Goal: Information Seeking & Learning: Learn about a topic

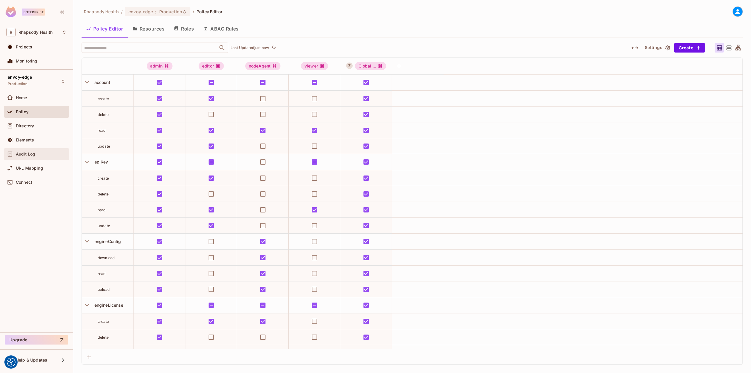
click at [26, 152] on span "Audit Log" at bounding box center [25, 154] width 19 height 5
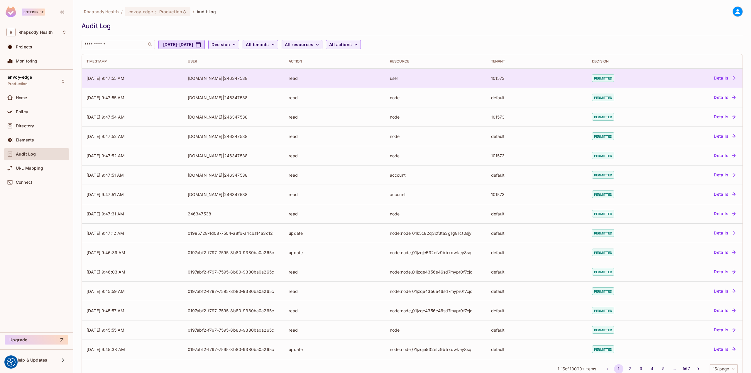
click at [177, 72] on td "10/01/2025 9:47:55 AM" at bounding box center [132, 77] width 101 height 19
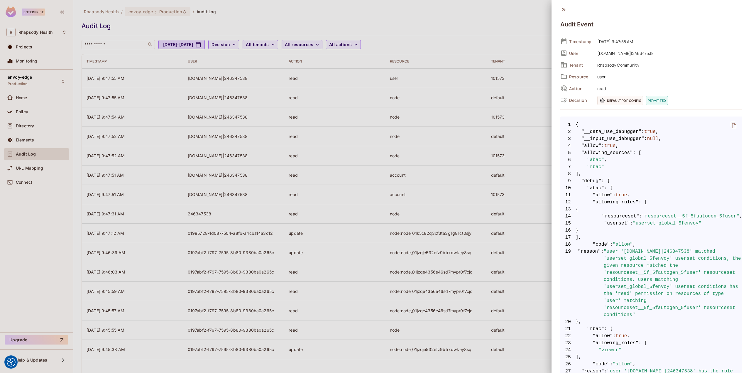
click at [502, 210] on div at bounding box center [375, 186] width 751 height 373
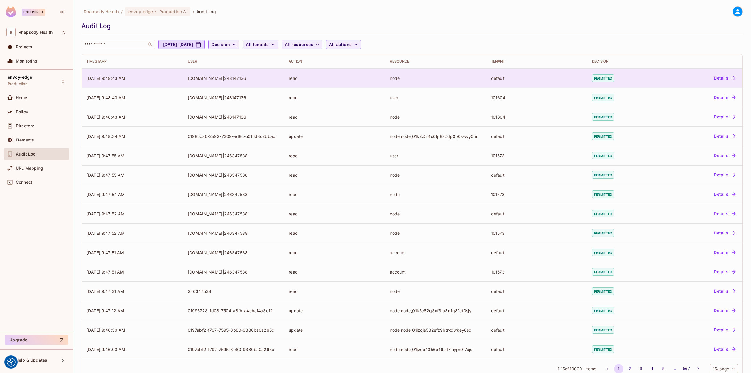
click at [263, 80] on div "[DOMAIN_NAME]|248147136" at bounding box center [234, 78] width 92 height 6
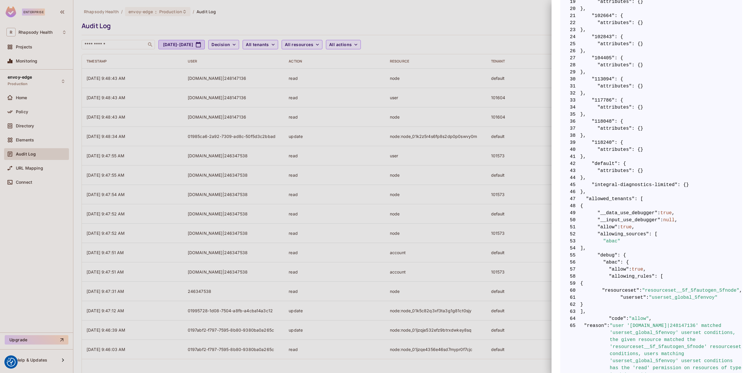
scroll to position [323, 0]
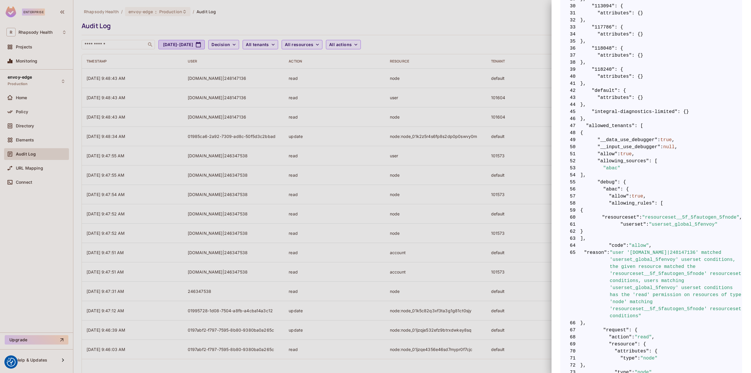
drag, startPoint x: 424, startPoint y: 112, endPoint x: 421, endPoint y: 110, distance: 3.9
click at [423, 112] on div at bounding box center [375, 186] width 751 height 373
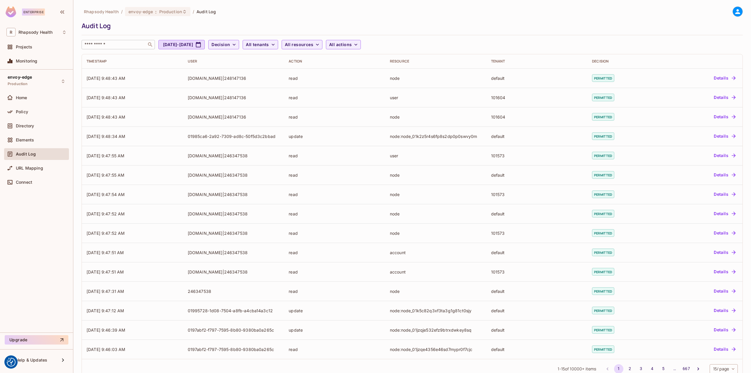
click at [117, 44] on input "text" at bounding box center [114, 45] width 62 height 6
type input "*******"
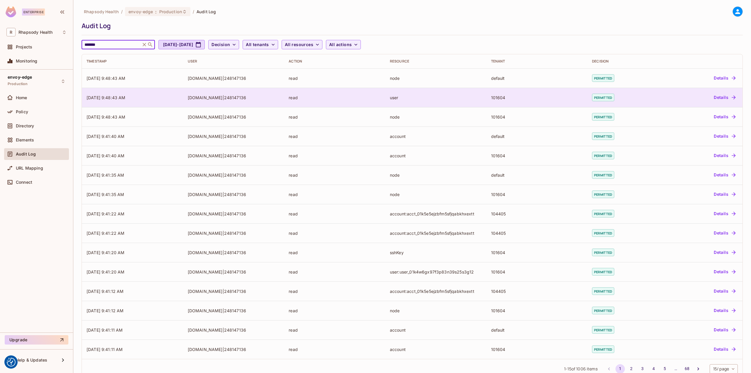
click at [133, 92] on td "[DATE] 9:48:43 AM" at bounding box center [132, 97] width 101 height 19
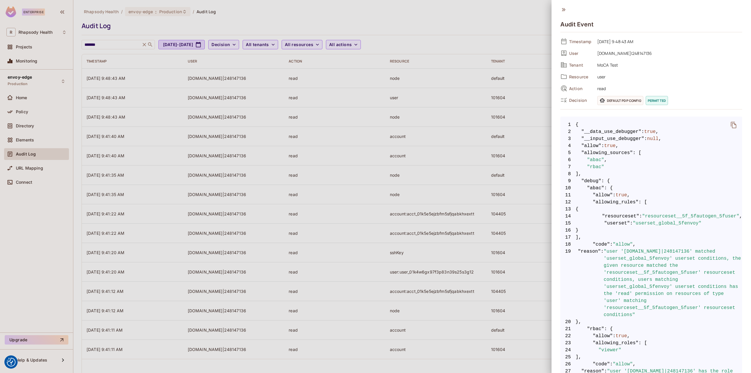
click at [137, 77] on div at bounding box center [375, 186] width 751 height 373
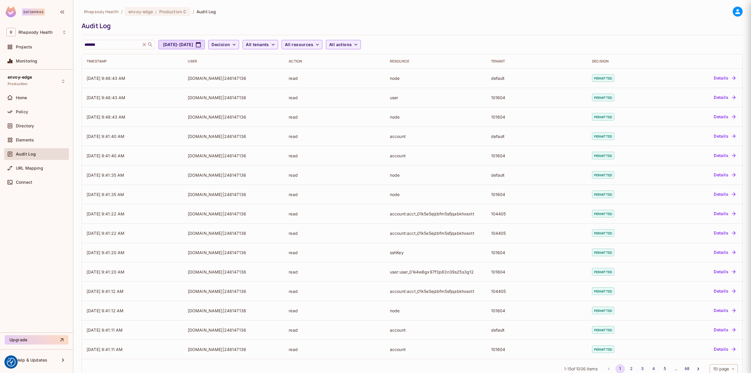
click at [136, 77] on td "[DATE] 9:48:43 AM" at bounding box center [132, 77] width 101 height 19
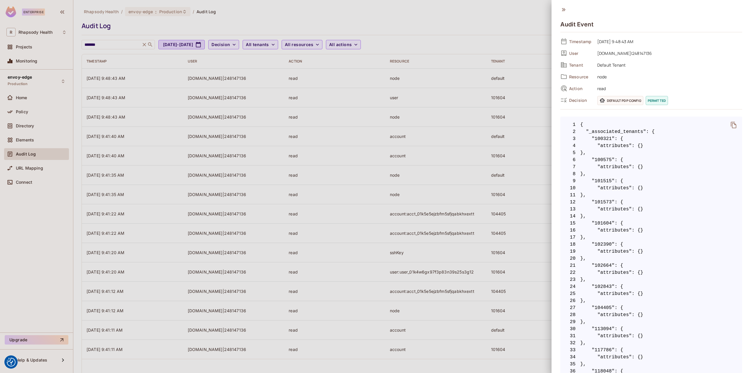
click at [196, 116] on div at bounding box center [375, 186] width 751 height 373
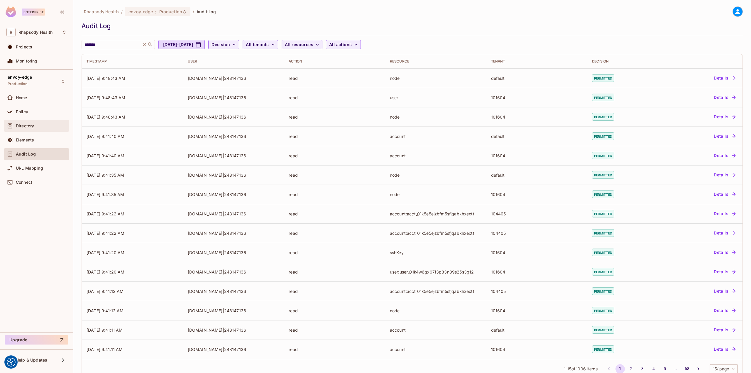
click at [40, 128] on div "Directory" at bounding box center [36, 125] width 60 height 7
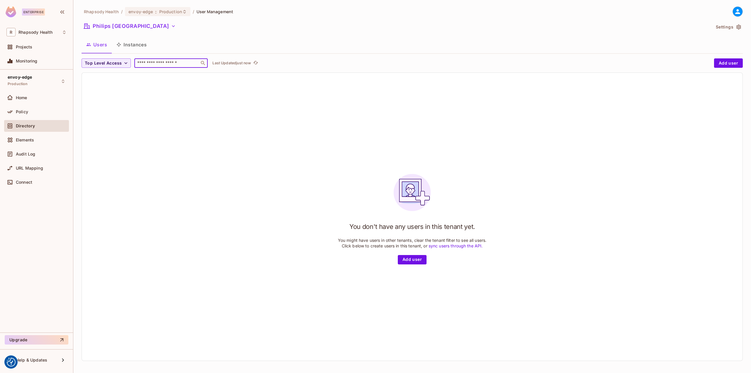
click at [156, 61] on input "text" at bounding box center [167, 63] width 62 height 6
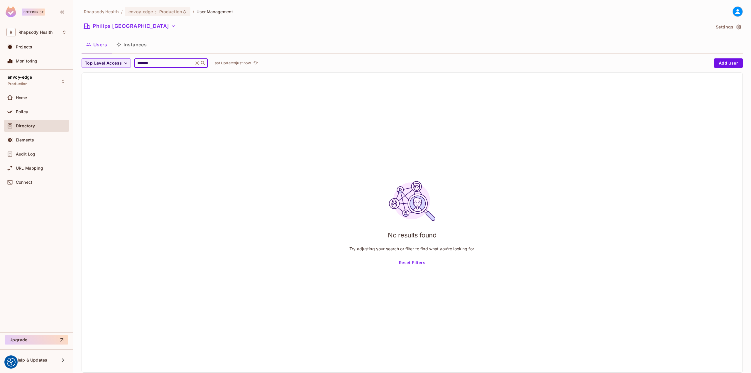
type input "*******"
click at [148, 26] on button "Philips [GEOGRAPHIC_DATA]" at bounding box center [130, 25] width 96 height 9
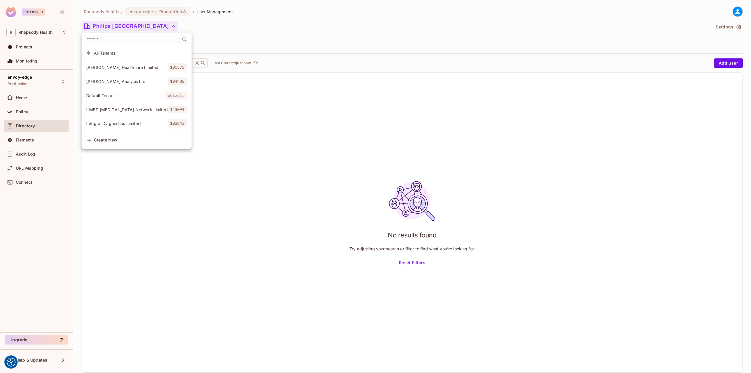
click at [116, 52] on span "All Tenants" at bounding box center [140, 53] width 93 height 6
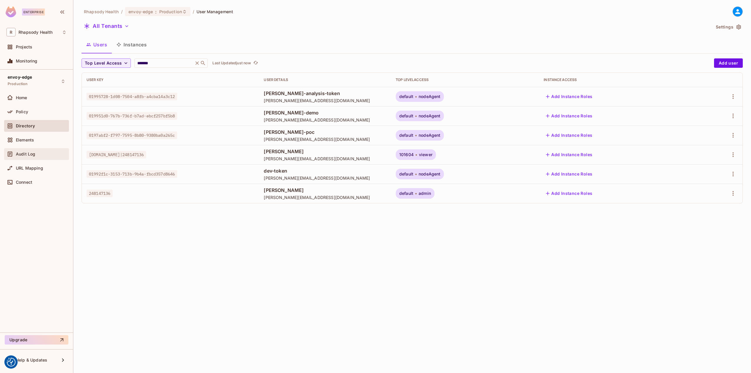
click at [30, 150] on div "Audit Log" at bounding box center [36, 153] width 60 height 7
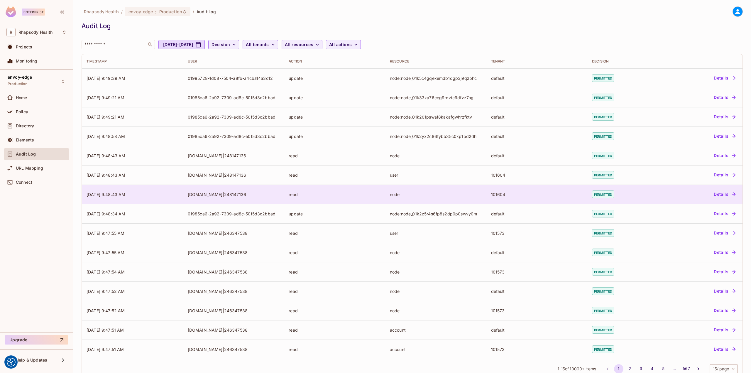
click at [193, 194] on div "[DOMAIN_NAME]|248147136" at bounding box center [234, 195] width 92 height 6
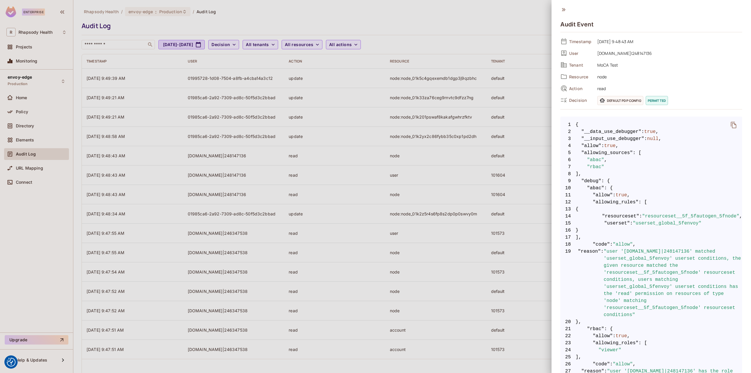
click at [334, 165] on div at bounding box center [375, 186] width 751 height 373
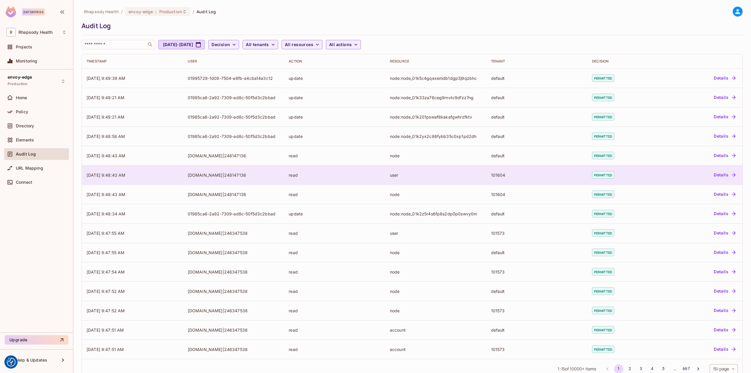
click at [339, 176] on div "read" at bounding box center [335, 175] width 92 height 6
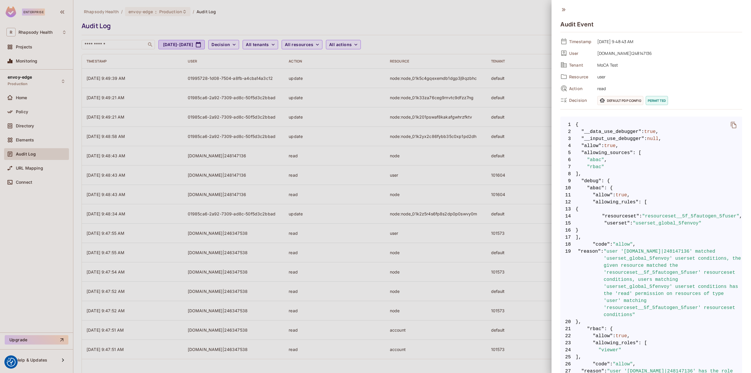
click at [371, 172] on div at bounding box center [375, 186] width 751 height 373
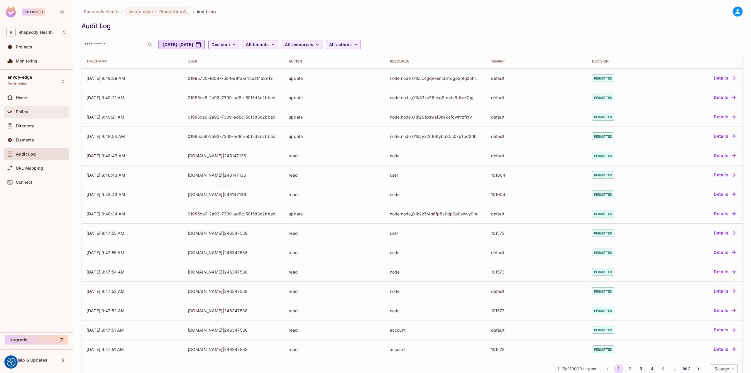
click at [46, 111] on div "Policy" at bounding box center [41, 111] width 51 height 5
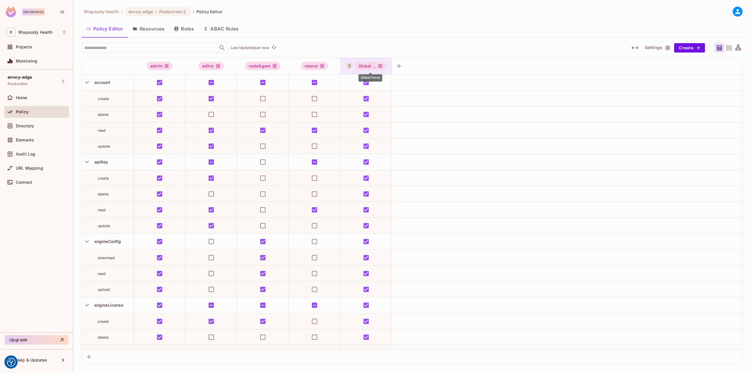
click at [373, 64] on div "Global ..." at bounding box center [370, 66] width 31 height 8
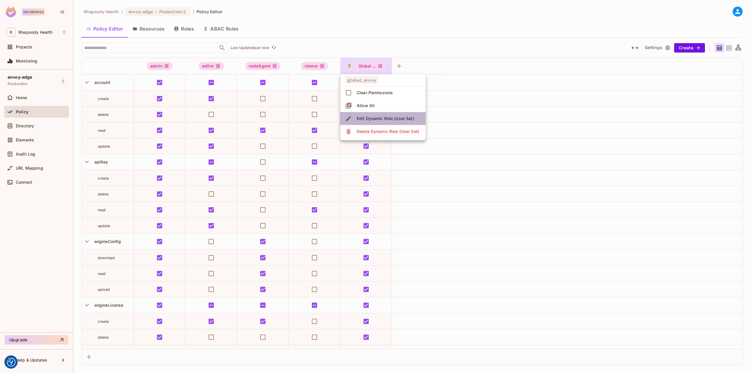
click at [359, 120] on div "Edit Dynamic Role (User Set)" at bounding box center [385, 119] width 57 height 6
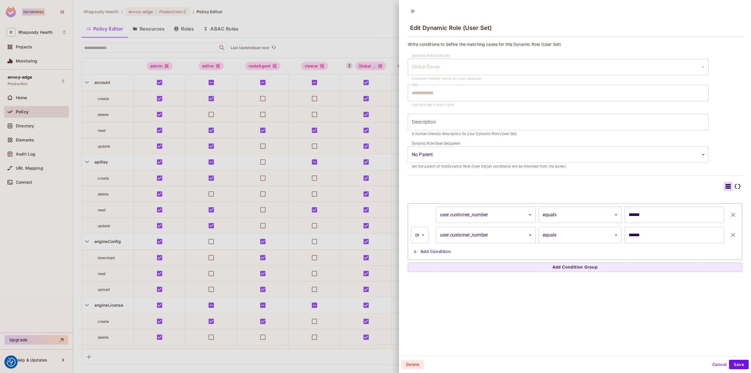
click at [314, 32] on div at bounding box center [375, 186] width 751 height 373
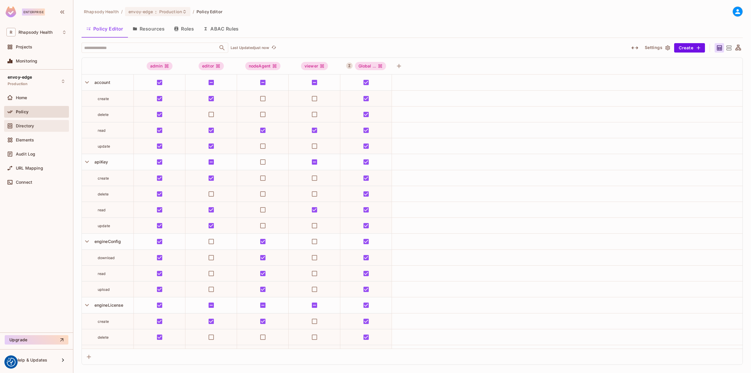
click at [28, 131] on div "Directory" at bounding box center [36, 126] width 65 height 12
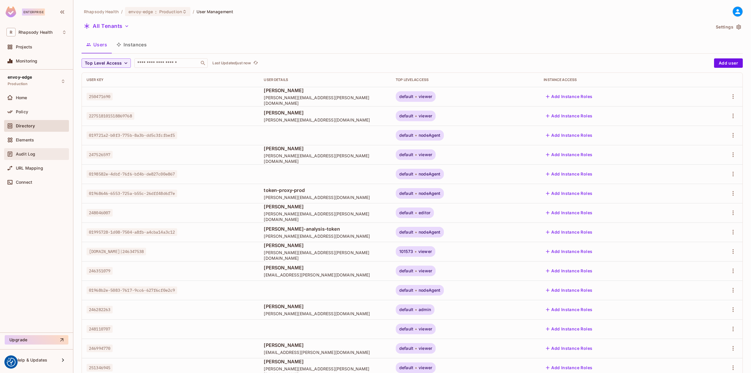
click at [27, 155] on span "Audit Log" at bounding box center [25, 154] width 19 height 5
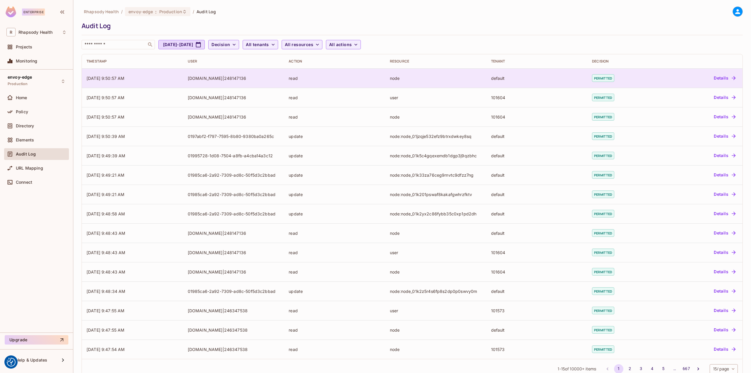
click at [201, 77] on div "[DOMAIN_NAME]|248147136" at bounding box center [234, 78] width 92 height 6
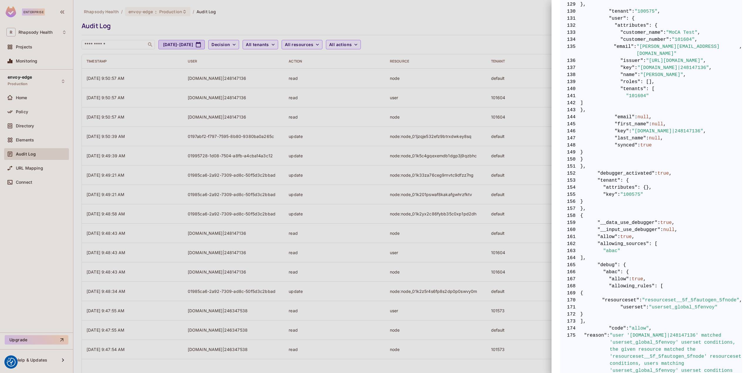
scroll to position [1232, 0]
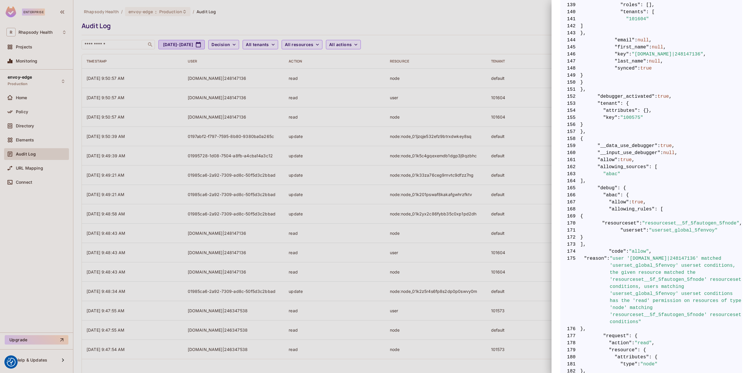
click at [509, 121] on div at bounding box center [375, 186] width 751 height 373
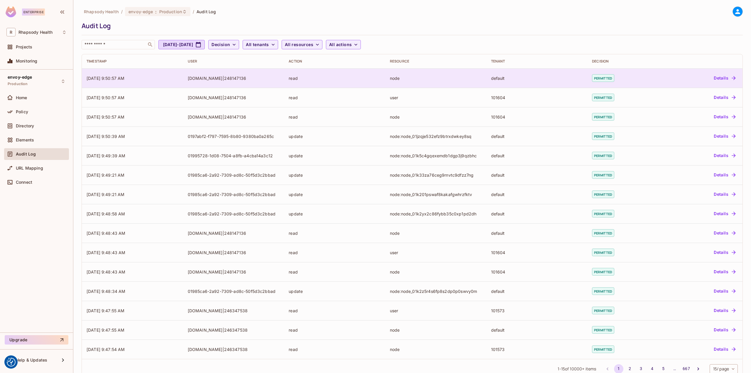
click at [241, 80] on div "[DOMAIN_NAME]|248147136" at bounding box center [234, 78] width 92 height 6
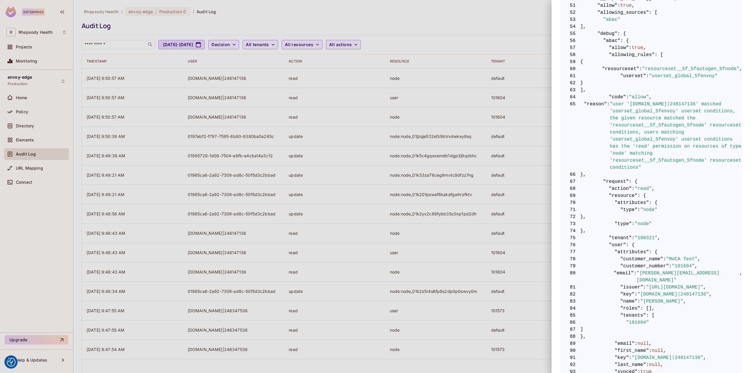
scroll to position [528, 0]
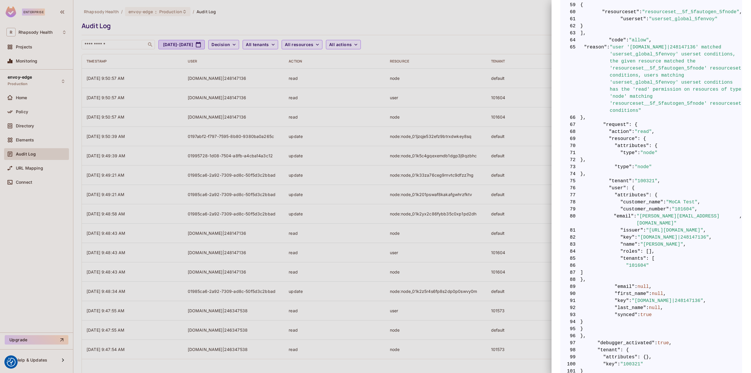
drag, startPoint x: 615, startPoint y: 265, endPoint x: 614, endPoint y: 262, distance: 3.3
click at [614, 276] on span "88 }," at bounding box center [651, 279] width 182 height 7
click at [426, 181] on div at bounding box center [375, 186] width 751 height 373
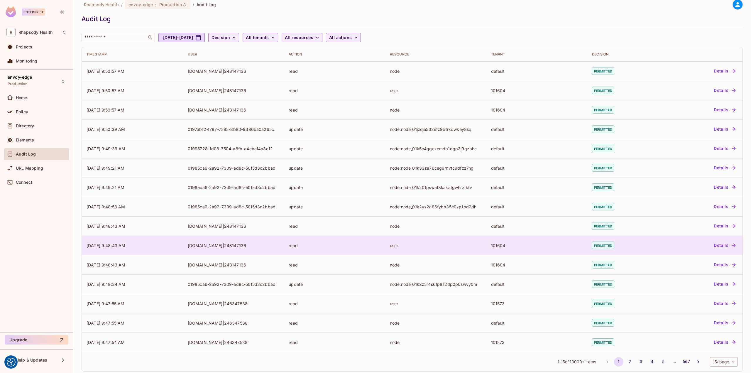
scroll to position [14, 0]
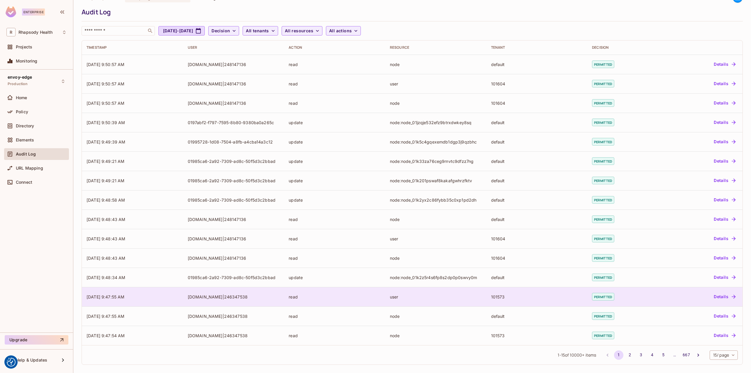
click at [419, 292] on td "user" at bounding box center [435, 296] width 101 height 19
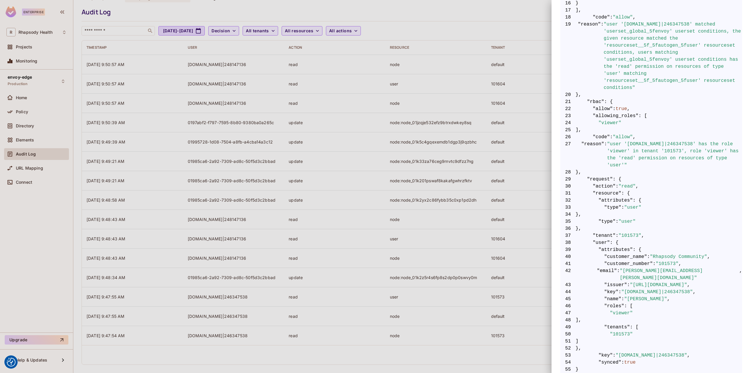
scroll to position [251, 0]
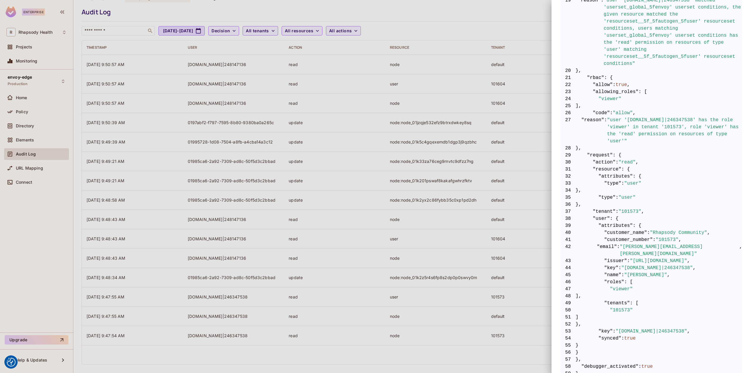
click at [464, 248] on div at bounding box center [375, 186] width 751 height 373
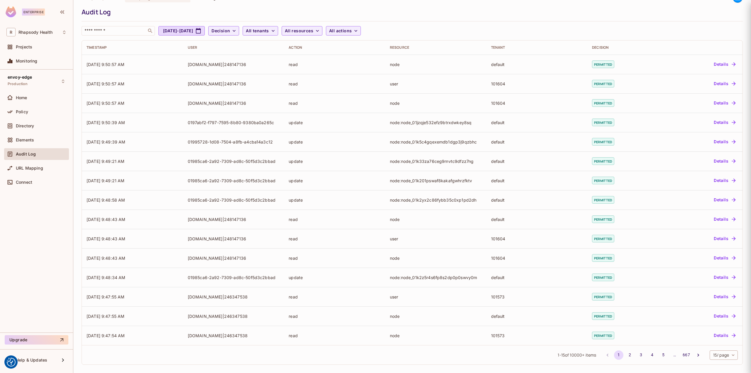
scroll to position [0, 0]
click at [35, 126] on div "Directory" at bounding box center [41, 125] width 51 height 5
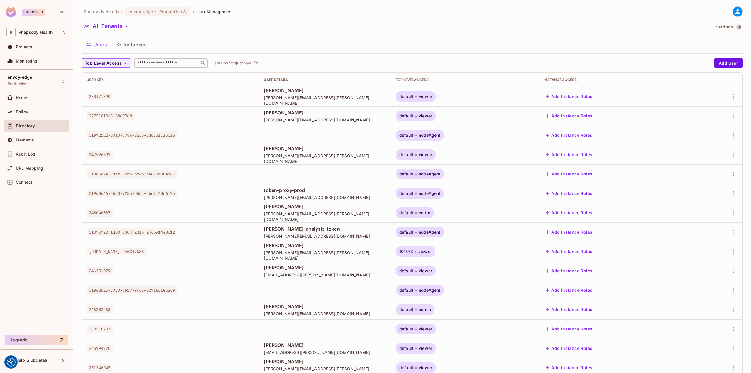
click at [157, 63] on input "text" at bounding box center [167, 63] width 62 height 6
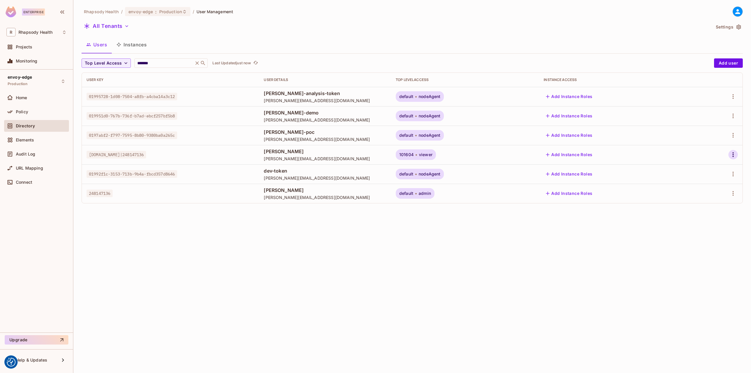
click at [732, 154] on icon "button" at bounding box center [732, 154] width 7 height 7
click at [720, 169] on li "Edit" at bounding box center [706, 168] width 55 height 13
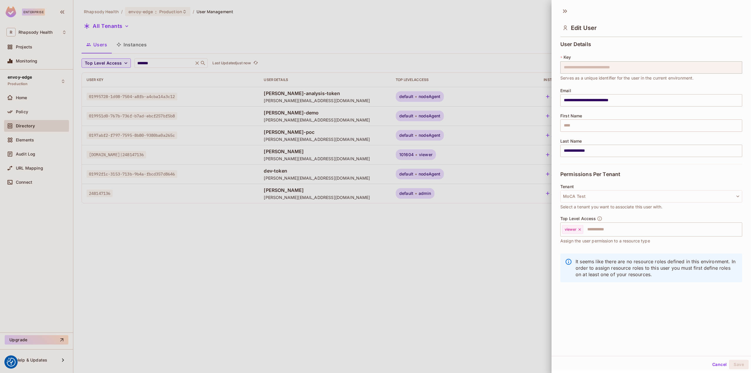
click at [476, 265] on div at bounding box center [375, 186] width 751 height 373
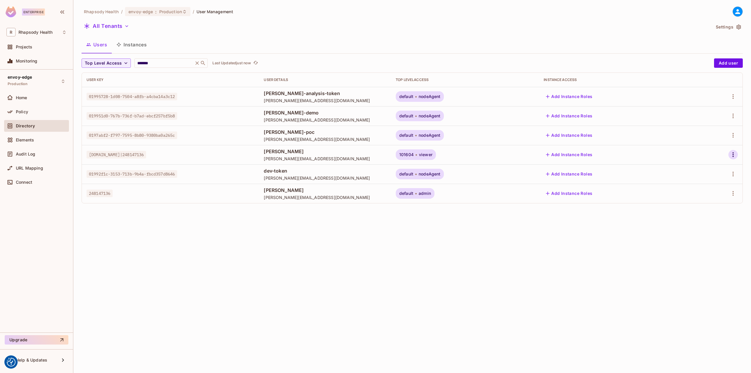
click at [732, 155] on icon "button" at bounding box center [732, 154] width 7 height 7
click at [705, 193] on div "Edit Attributes" at bounding box center [709, 194] width 29 height 6
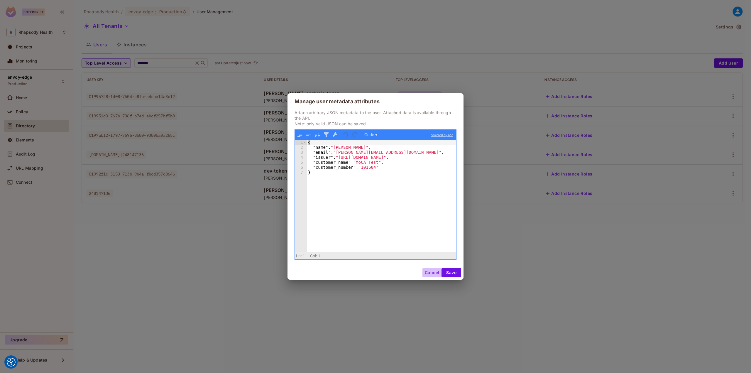
click at [433, 270] on button "Cancel" at bounding box center [431, 272] width 19 height 9
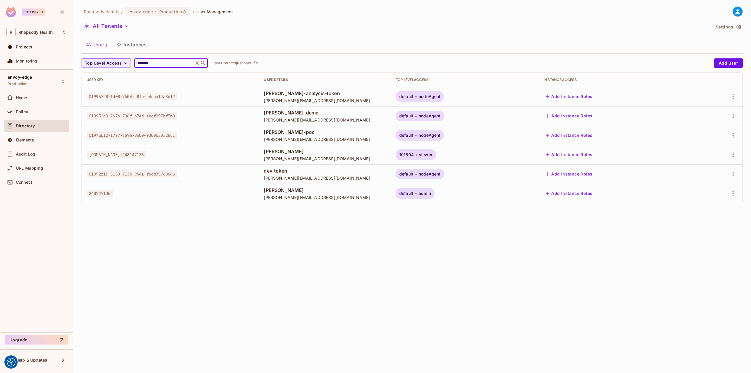
drag, startPoint x: 162, startPoint y: 65, endPoint x: 80, endPoint y: 60, distance: 82.0
click at [80, 60] on div "Rhapsody Health / envoy-edge : Production / User Management All Tenants Setting…" at bounding box center [412, 186] width 678 height 373
type input "****"
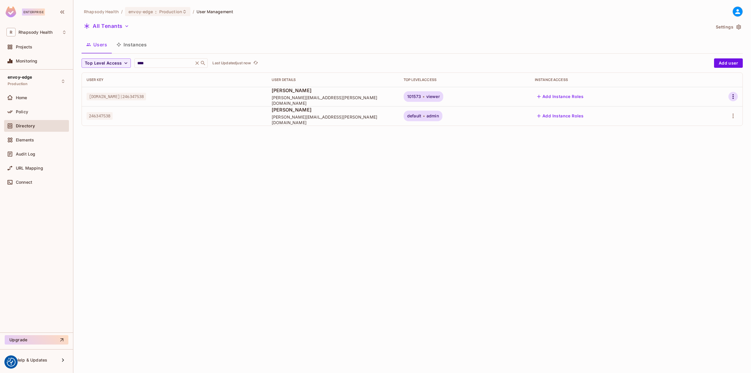
click at [731, 96] on icon "button" at bounding box center [732, 96] width 7 height 7
drag, startPoint x: 695, startPoint y: 126, endPoint x: 699, endPoint y: 133, distance: 8.5
click at [699, 133] on ul "Edit Top Level Roles Edit Attributes Delete User" at bounding box center [706, 129] width 55 height 56
click at [699, 133] on div "Edit Attributes" at bounding box center [709, 136] width 29 height 6
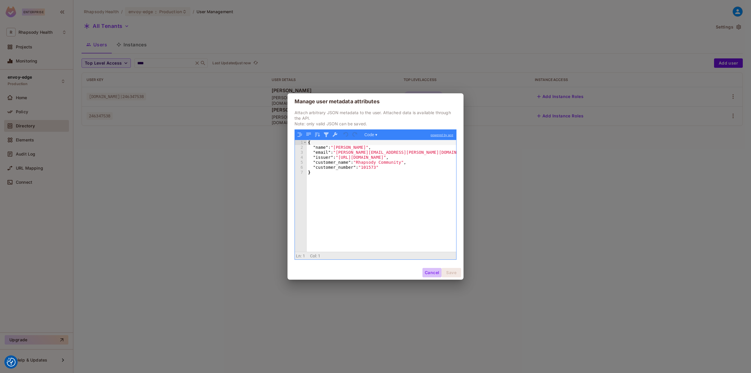
click at [431, 273] on button "Cancel" at bounding box center [431, 272] width 19 height 9
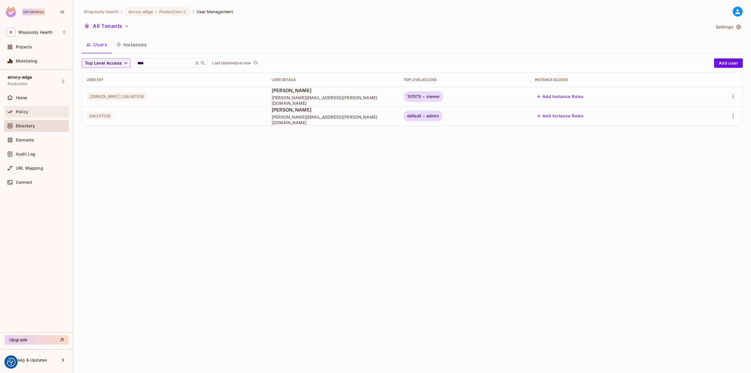
click at [13, 111] on div at bounding box center [10, 111] width 9 height 7
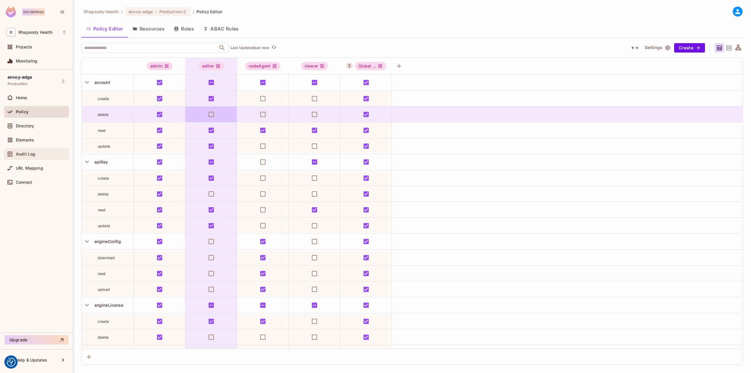
click at [35, 154] on span "Audit Log" at bounding box center [25, 154] width 19 height 5
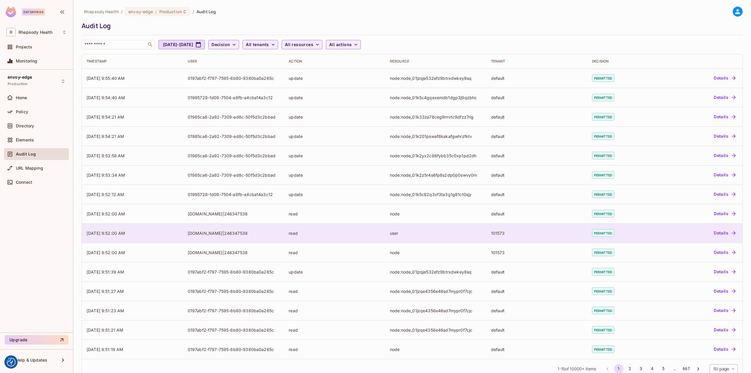
click at [329, 234] on div "read" at bounding box center [335, 233] width 92 height 6
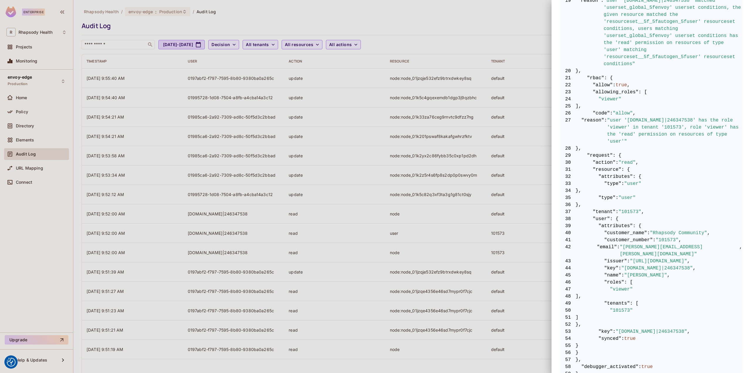
scroll to position [251, 0]
click at [520, 224] on div at bounding box center [375, 186] width 751 height 373
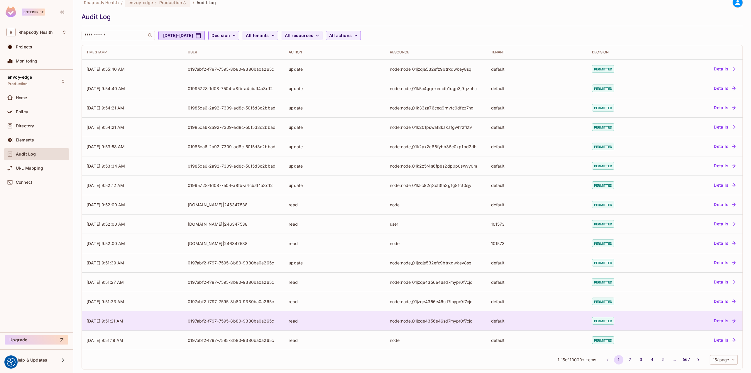
scroll to position [14, 0]
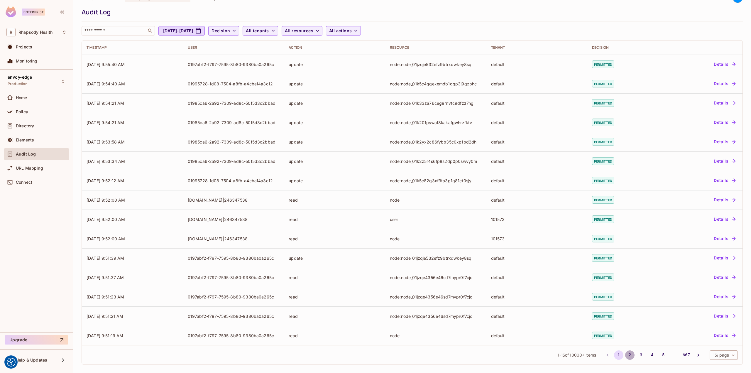
click at [625, 352] on button "2" at bounding box center [629, 354] width 9 height 9
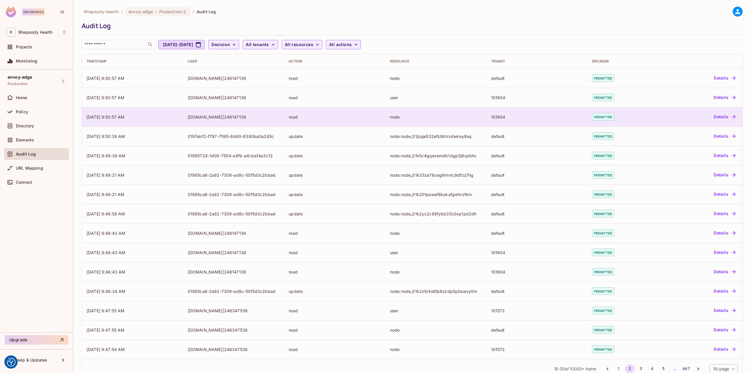
click at [377, 107] on td "read" at bounding box center [334, 116] width 101 height 19
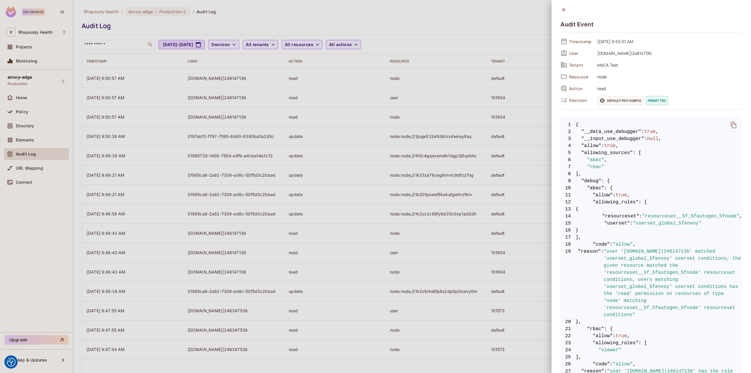
click at [479, 175] on div at bounding box center [375, 186] width 751 height 373
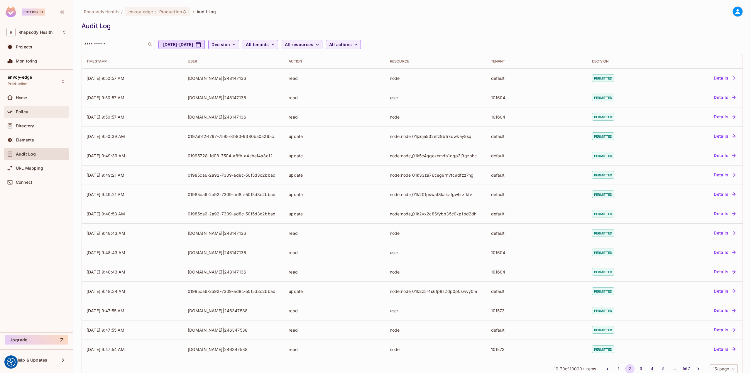
click at [39, 110] on div "Policy" at bounding box center [41, 111] width 51 height 5
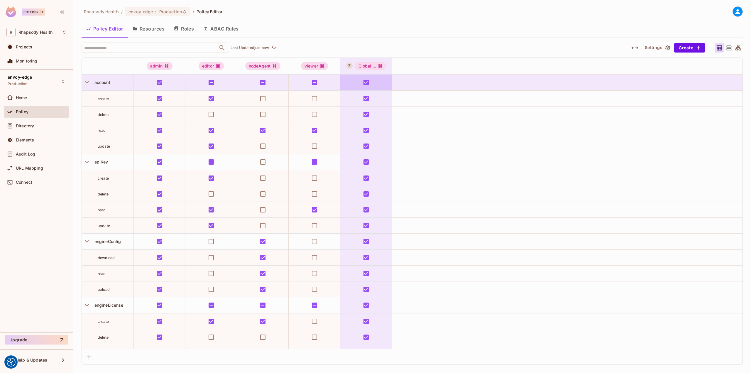
click at [376, 64] on div "Global ..." at bounding box center [370, 66] width 31 height 8
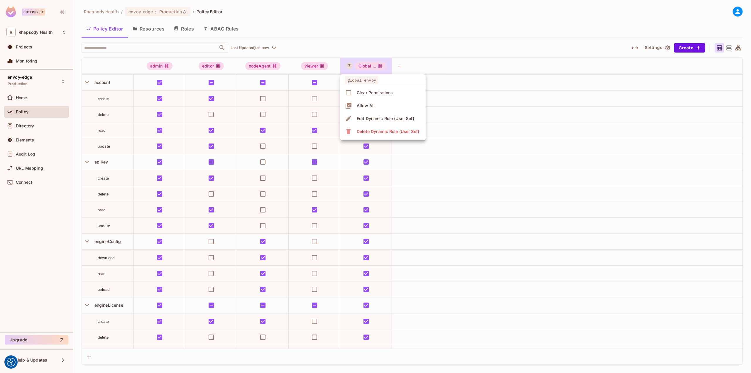
click at [387, 116] on div "Edit Dynamic Role (User Set)" at bounding box center [385, 119] width 57 height 6
